Goal: Navigation & Orientation: Understand site structure

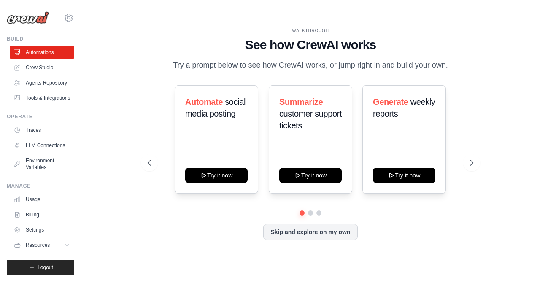
click at [42, 66] on link "Crew Studio" at bounding box center [42, 67] width 64 height 13
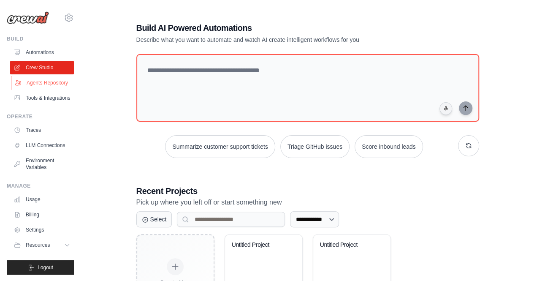
click at [48, 88] on link "Agents Repository" at bounding box center [43, 82] width 64 height 13
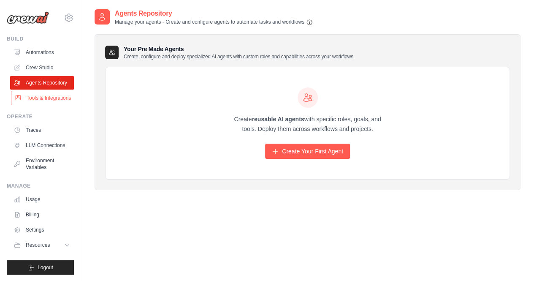
click at [45, 97] on link "Tools & Integrations" at bounding box center [43, 97] width 64 height 13
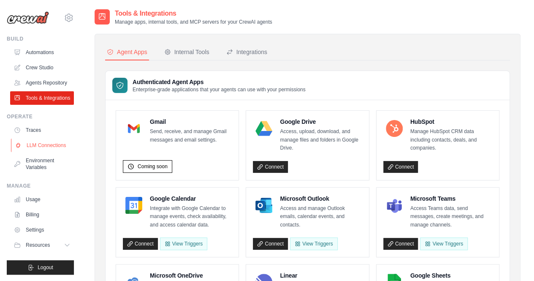
click at [49, 143] on link "LLM Connections" at bounding box center [43, 144] width 64 height 13
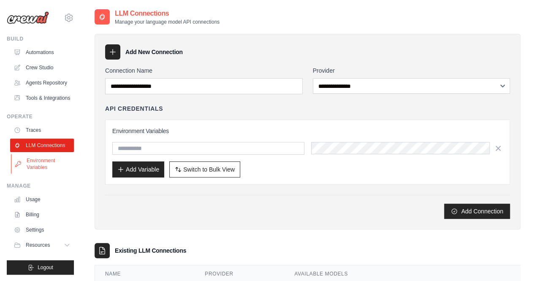
click at [49, 162] on link "Environment Variables" at bounding box center [43, 164] width 64 height 20
click at [40, 127] on link "Traces" at bounding box center [43, 129] width 64 height 13
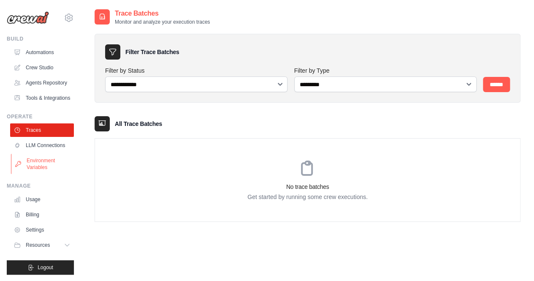
click at [36, 162] on link "Environment Variables" at bounding box center [43, 164] width 64 height 20
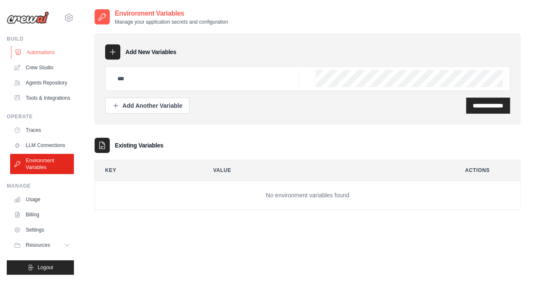
click at [46, 47] on link "Automations" at bounding box center [43, 52] width 64 height 13
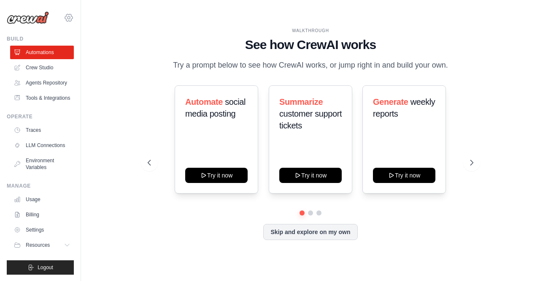
click at [67, 15] on icon at bounding box center [69, 18] width 10 height 10
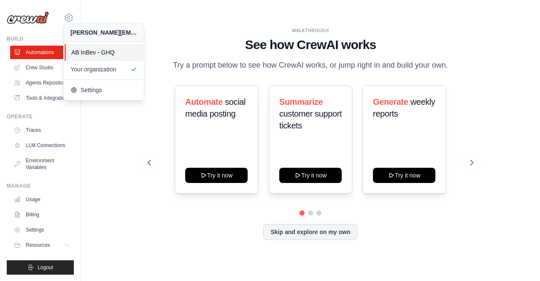
click at [86, 55] on span "AB InBev - GHQ" at bounding box center [104, 52] width 67 height 8
